Goal: Transaction & Acquisition: Obtain resource

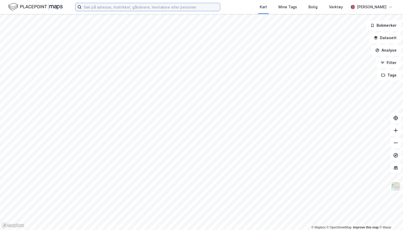
click at [118, 8] on input at bounding box center [151, 7] width 138 height 8
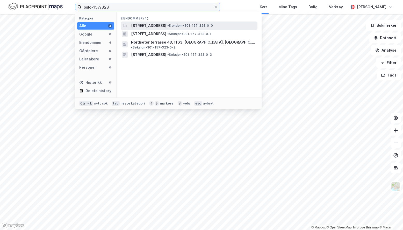
type input "oslo-157/323"
click at [149, 26] on span "[STREET_ADDRESS]" at bounding box center [148, 26] width 35 height 6
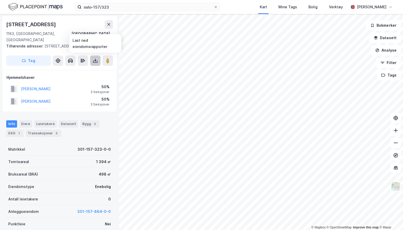
click at [96, 59] on icon at bounding box center [95, 60] width 5 height 5
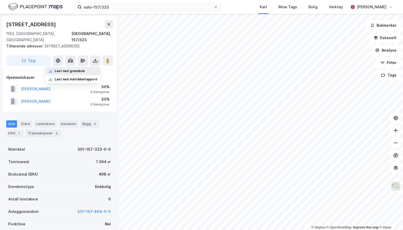
click at [72, 72] on div "Last ned grunnbok" at bounding box center [70, 71] width 30 height 4
